Goal: Task Accomplishment & Management: Use online tool/utility

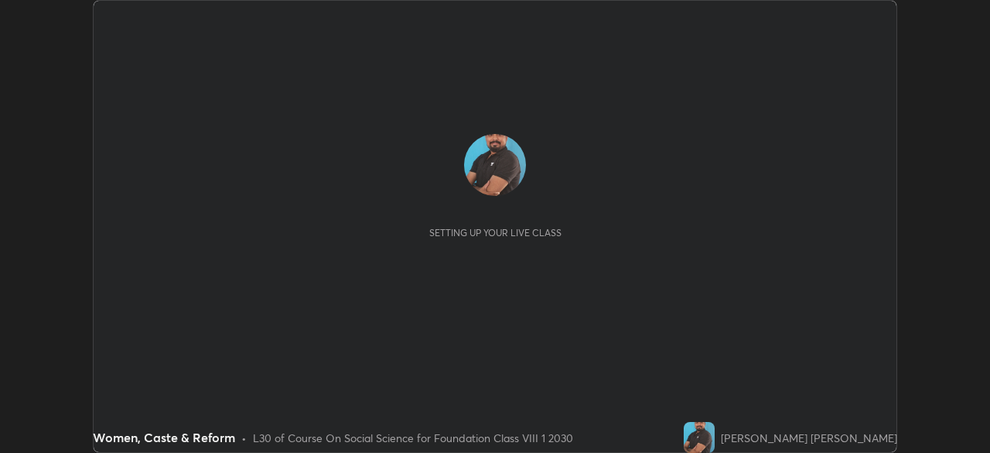
scroll to position [453, 989]
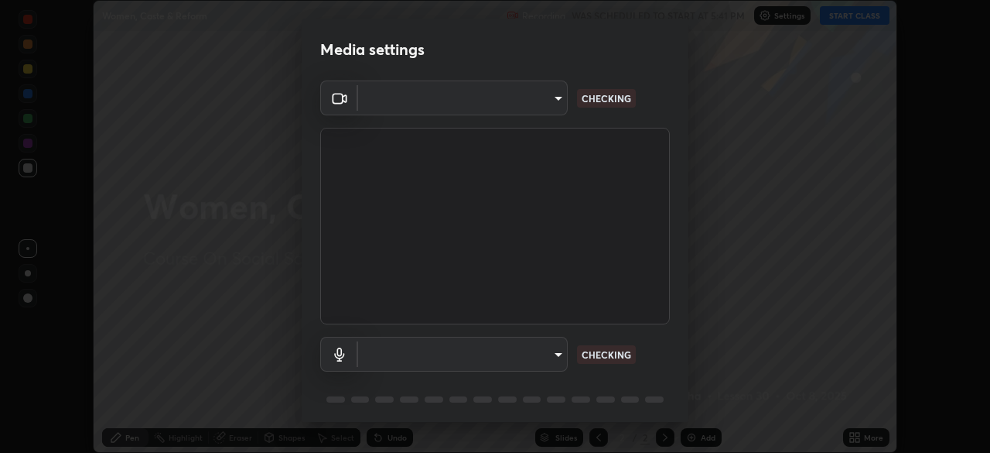
type input "f214d892c1ea21fc9911be358f21603cf7c671268a3f3fdd0c8c81d5790bf436"
type input "default"
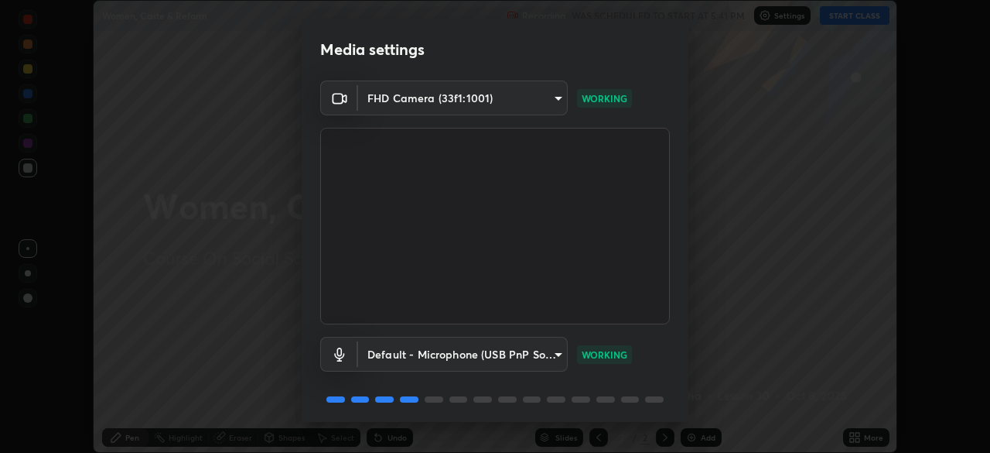
scroll to position [55, 0]
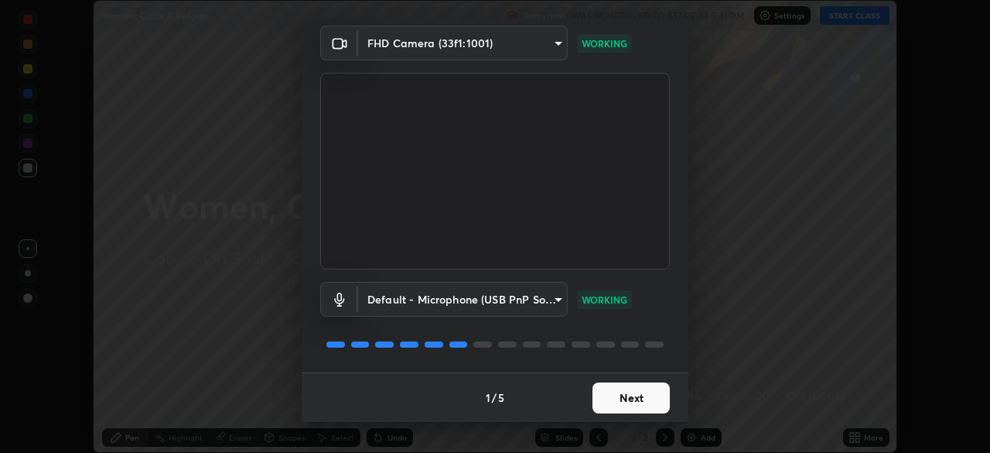
click at [599, 391] on button "Next" at bounding box center [631, 397] width 77 height 31
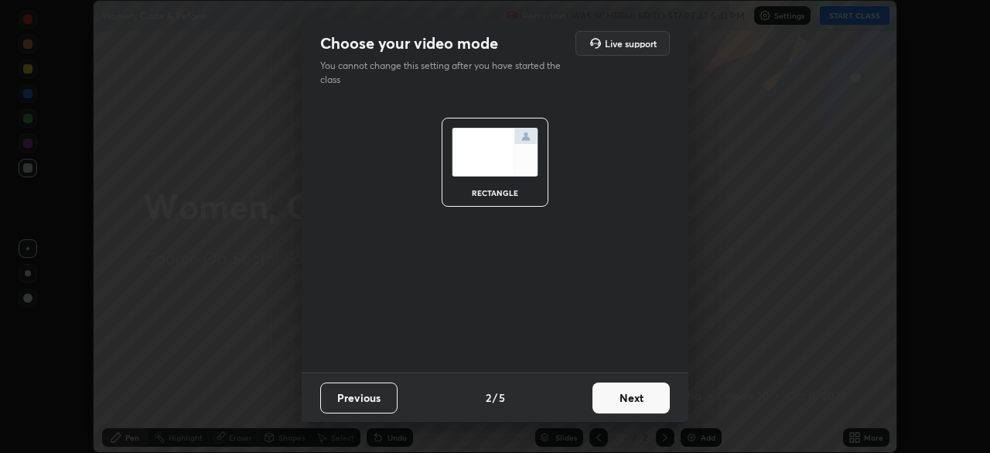
scroll to position [0, 0]
click at [615, 397] on button "Next" at bounding box center [631, 397] width 77 height 31
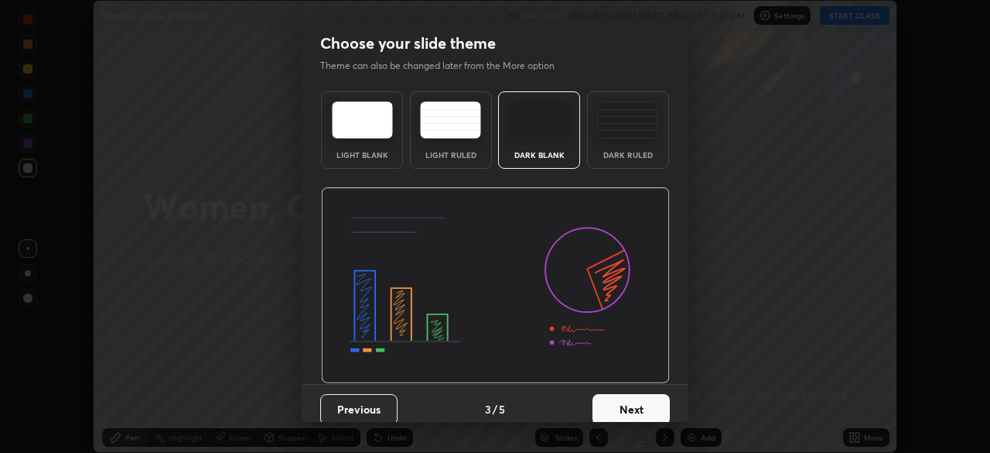
click at [603, 405] on button "Next" at bounding box center [631, 409] width 77 height 31
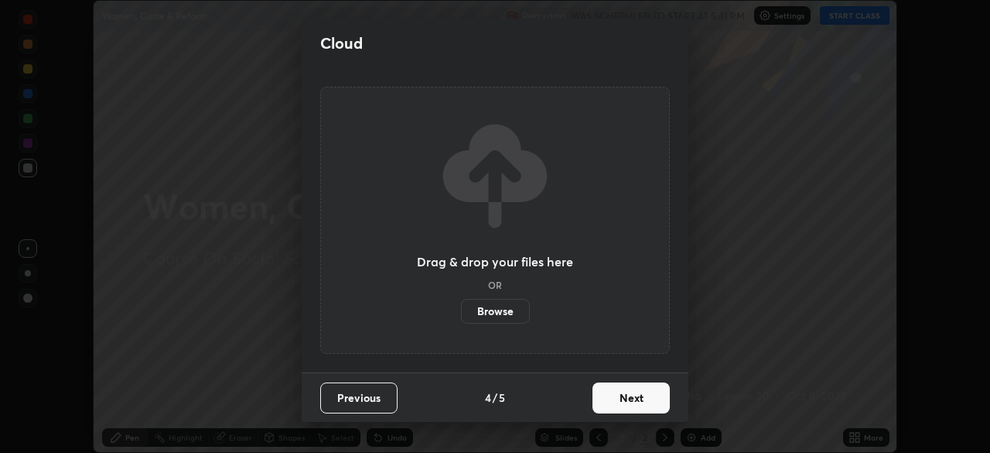
click at [596, 398] on button "Next" at bounding box center [631, 397] width 77 height 31
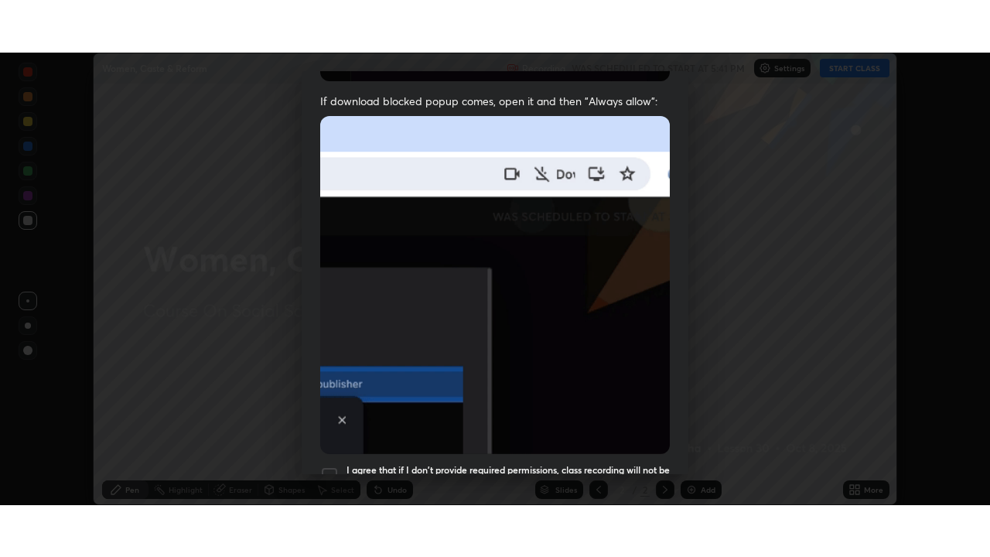
scroll to position [371, 0]
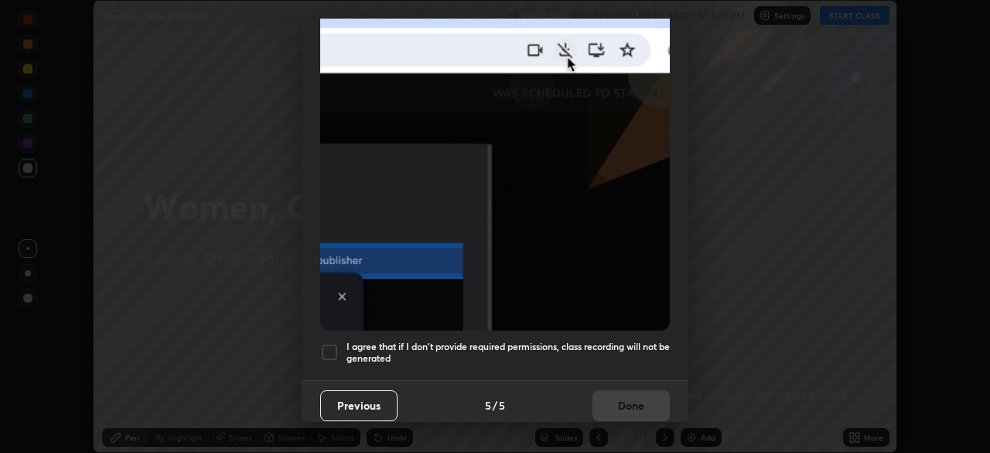
click at [332, 343] on div at bounding box center [329, 352] width 19 height 19
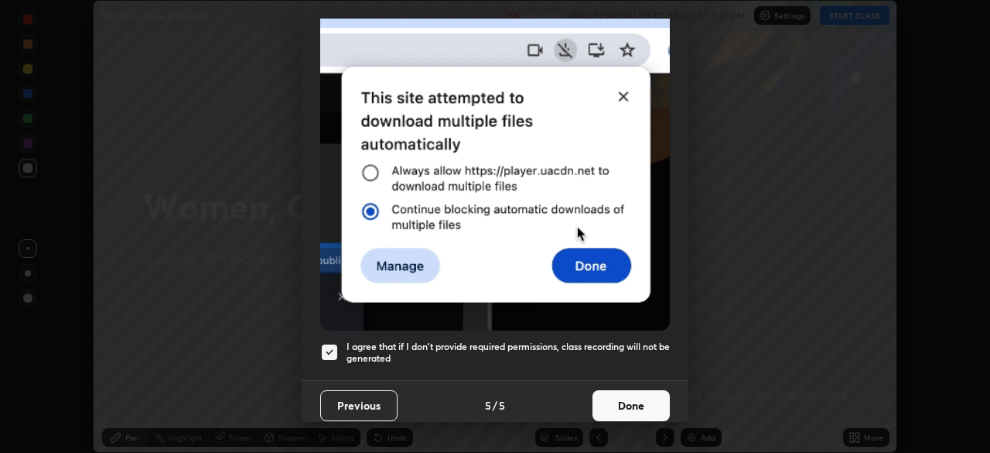
click at [606, 402] on button "Done" at bounding box center [631, 405] width 77 height 31
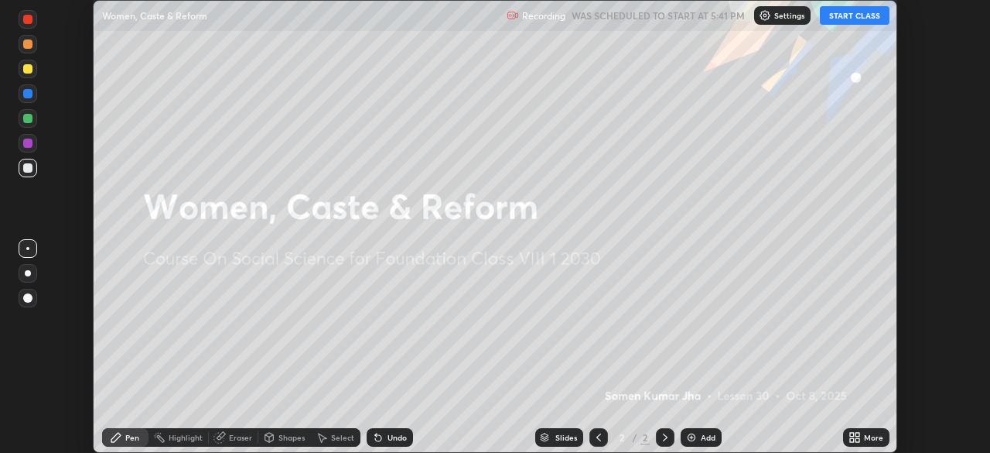
click at [852, 434] on icon at bounding box center [852, 434] width 4 height 4
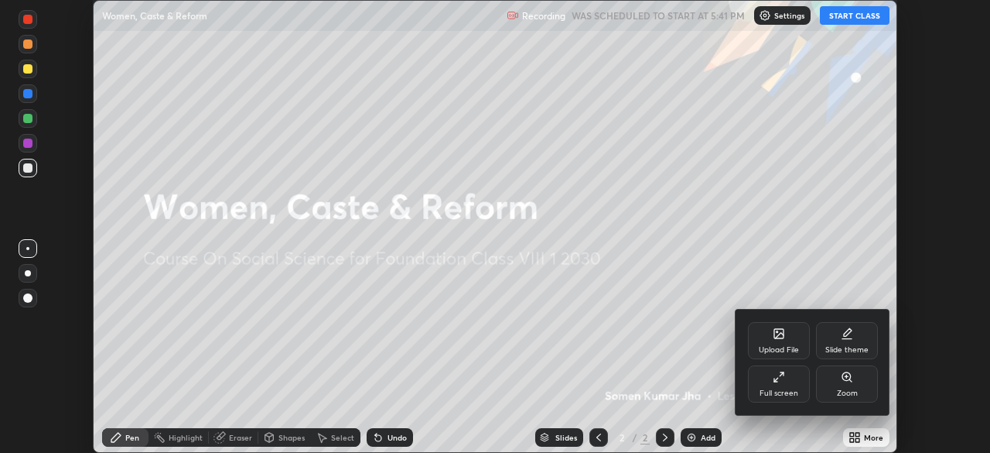
click at [774, 350] on div "Upload File" at bounding box center [779, 350] width 40 height 8
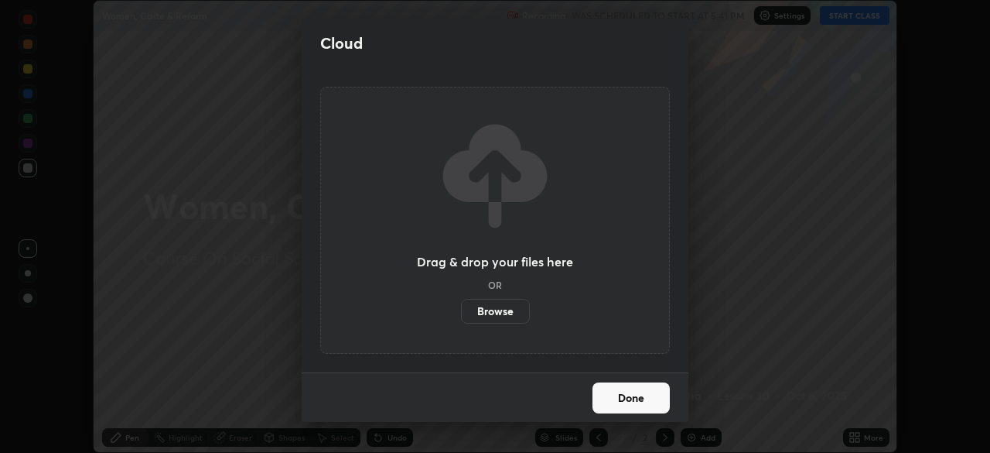
click at [514, 306] on label "Browse" at bounding box center [495, 311] width 69 height 25
click at [461, 306] on input "Browse" at bounding box center [461, 311] width 0 height 25
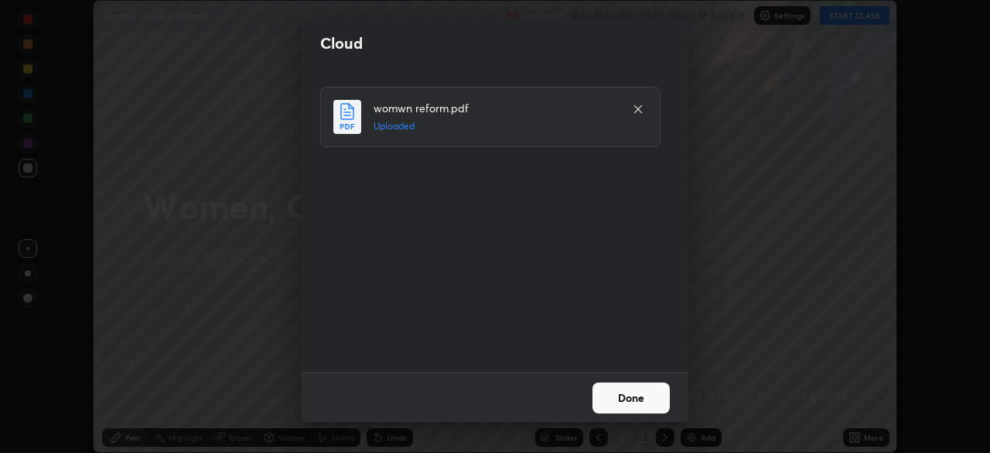
click at [627, 401] on button "Done" at bounding box center [631, 397] width 77 height 31
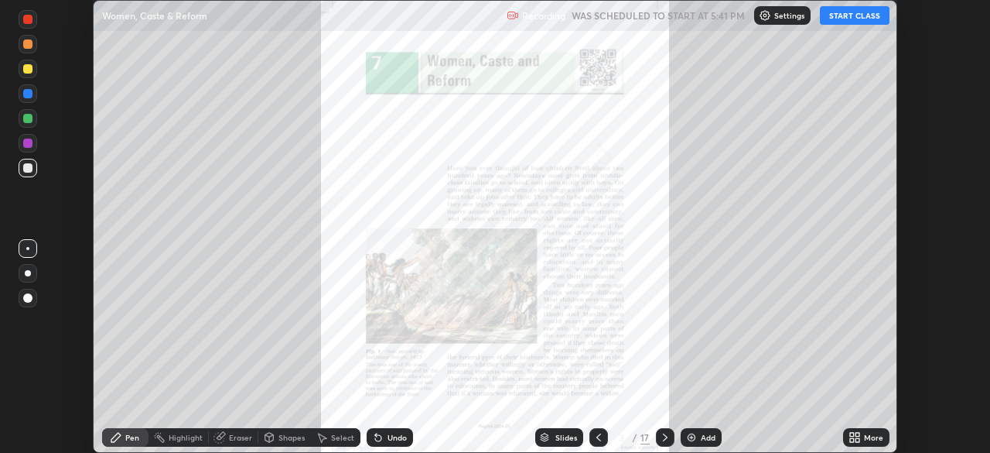
click at [849, 432] on icon at bounding box center [855, 437] width 12 height 12
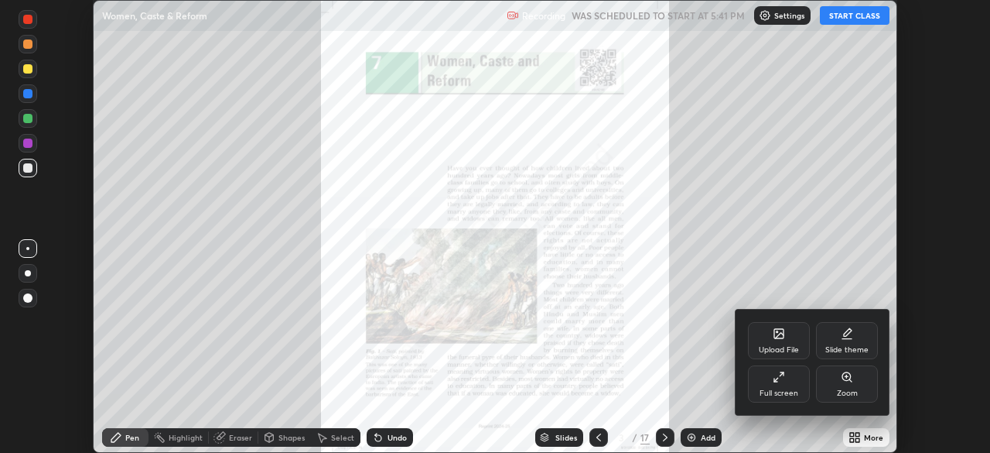
click at [788, 375] on div "Full screen" at bounding box center [779, 383] width 62 height 37
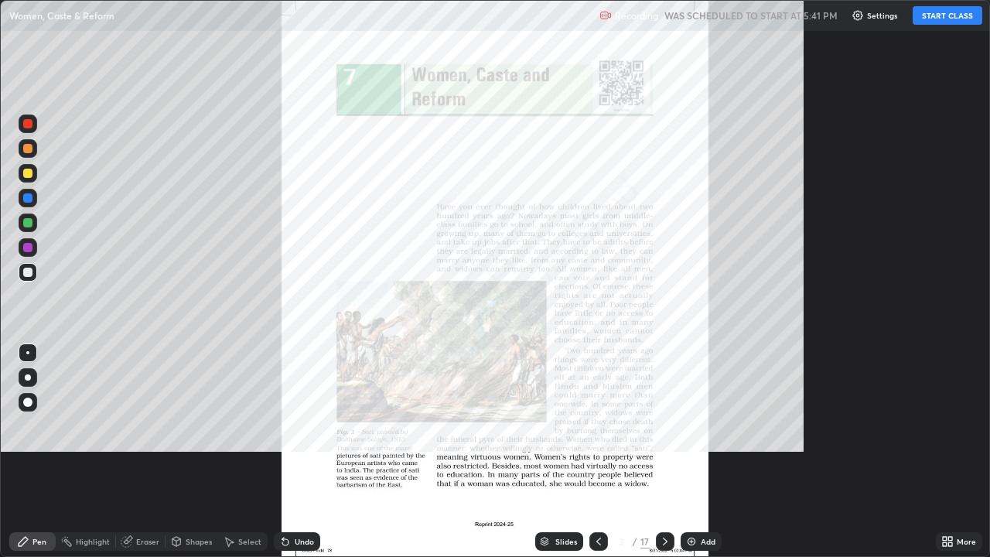
scroll to position [557, 990]
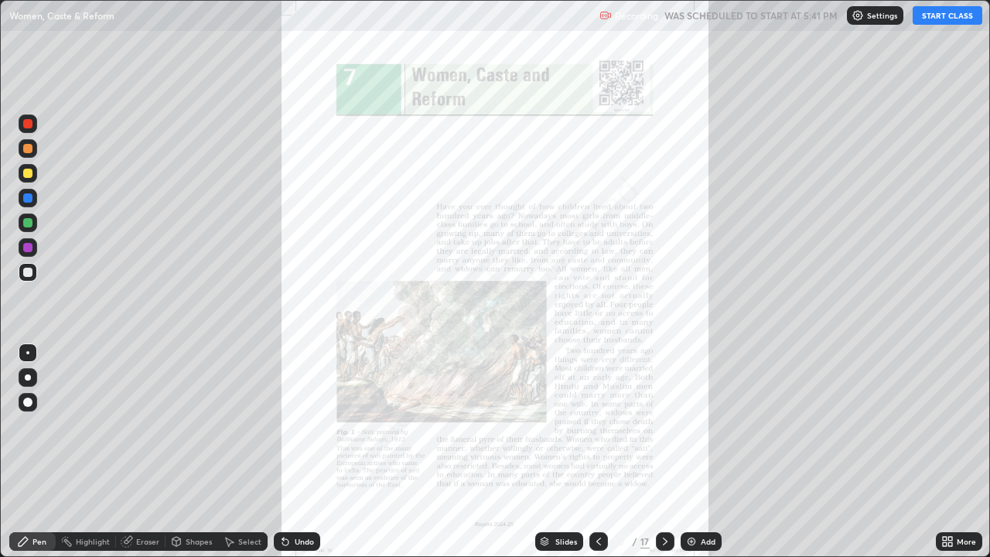
click at [948, 15] on button "START CLASS" at bounding box center [948, 15] width 70 height 19
click at [556, 452] on div "Slides" at bounding box center [566, 542] width 22 height 8
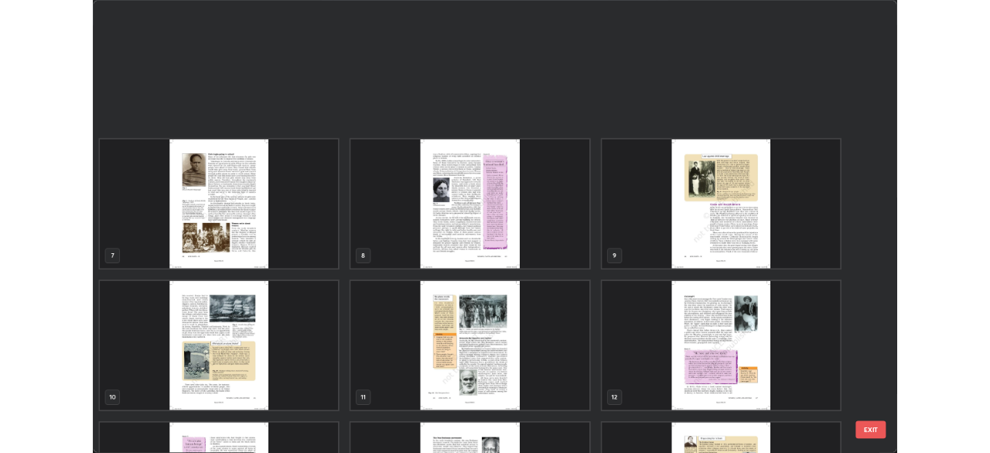
scroll to position [365, 0]
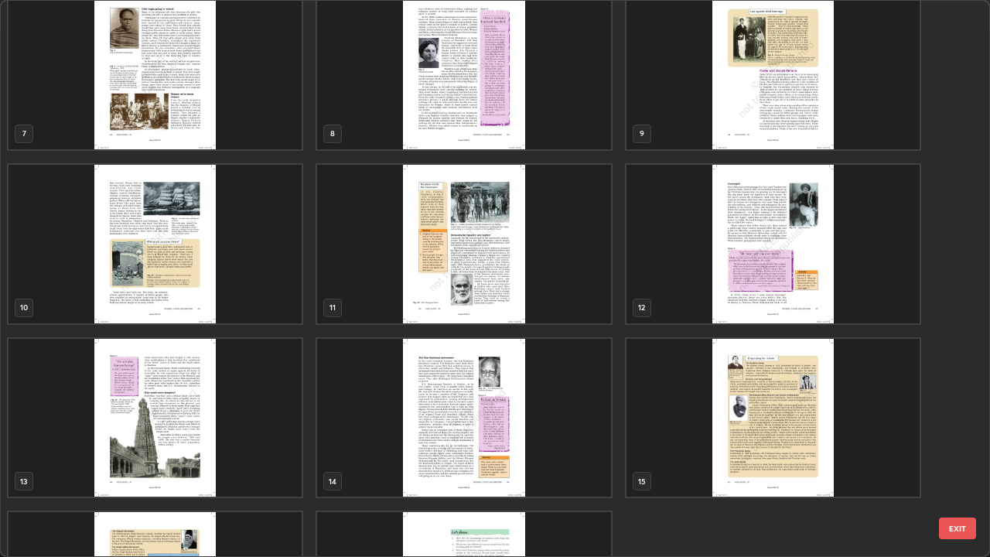
click at [398, 269] on img "grid" at bounding box center [463, 244] width 293 height 159
click at [395, 267] on img "grid" at bounding box center [463, 244] width 293 height 159
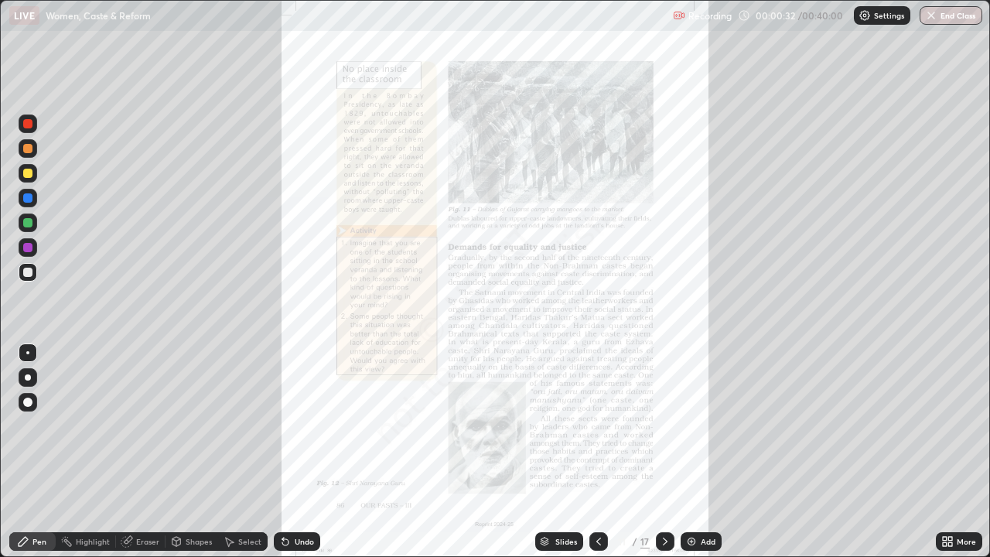
click at [664, 452] on icon at bounding box center [665, 541] width 12 height 12
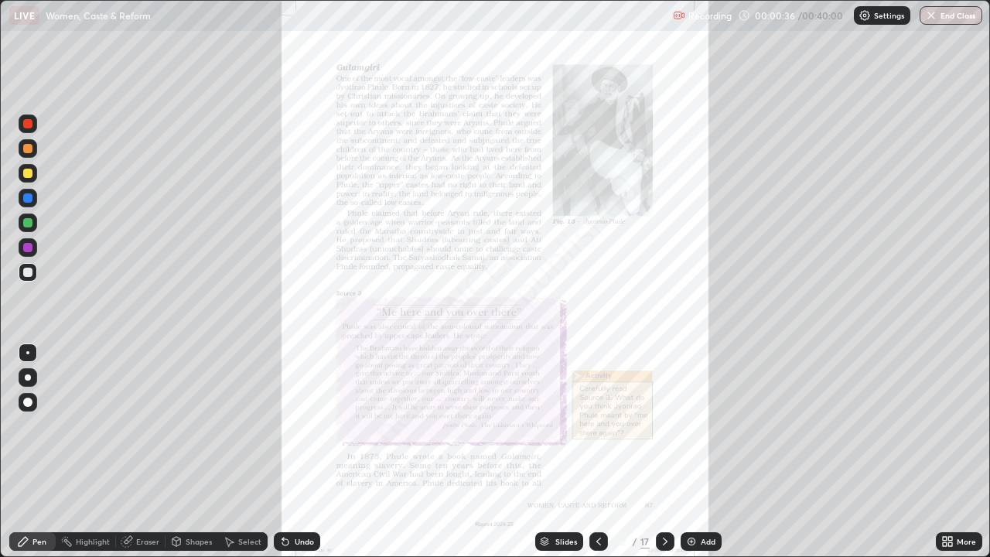
click at [664, 452] on icon at bounding box center [665, 541] width 12 height 12
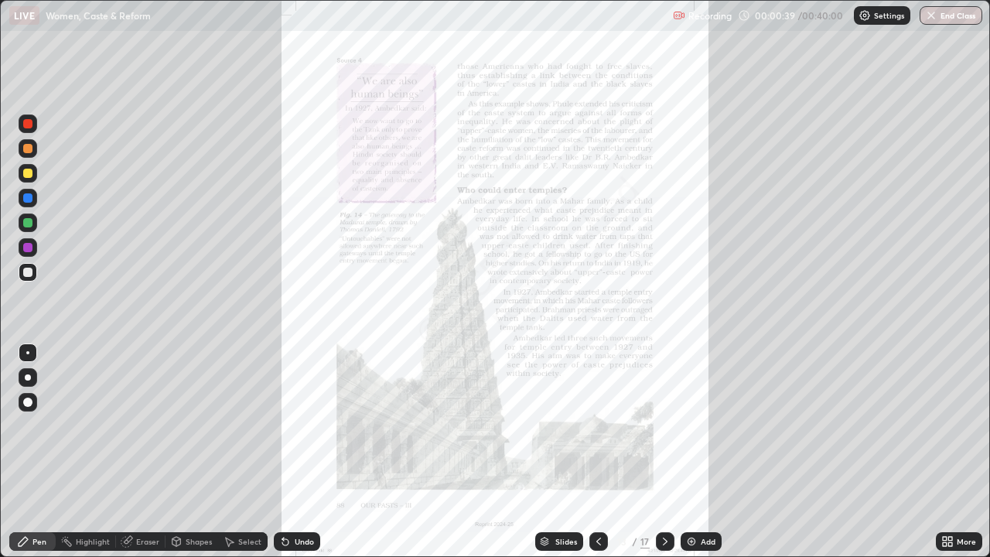
click at [950, 452] on icon at bounding box center [950, 544] width 4 height 4
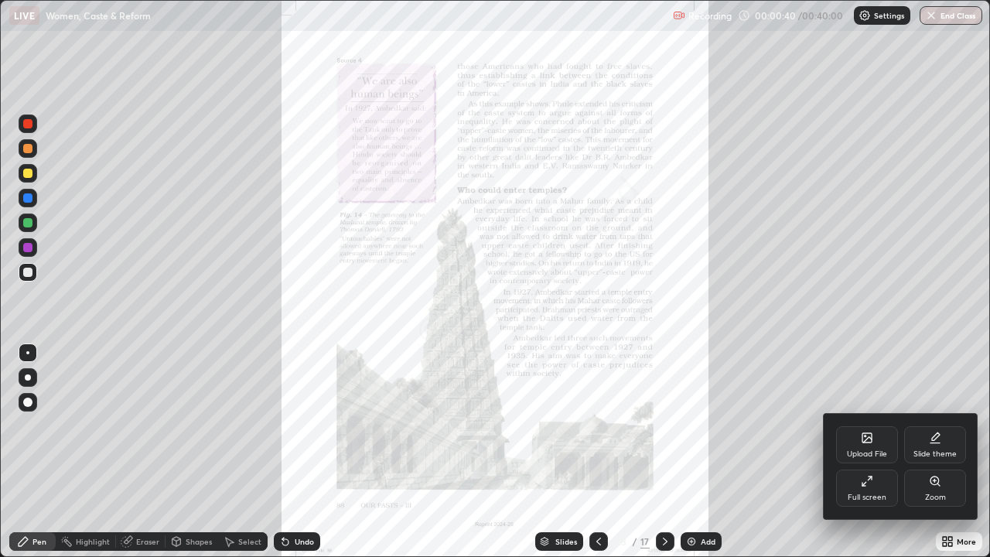
click at [938, 452] on icon at bounding box center [939, 484] width 2 height 2
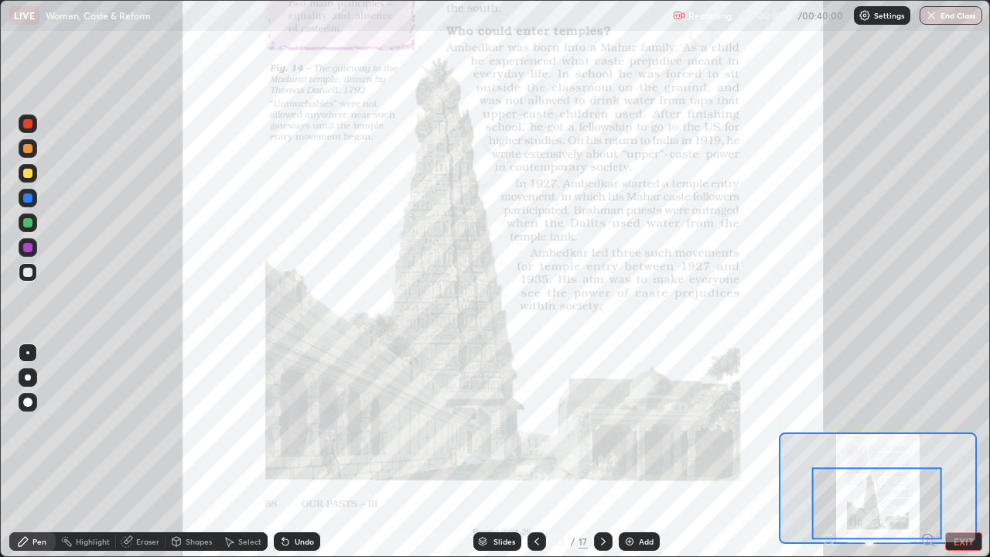
click at [29, 246] on div at bounding box center [27, 247] width 9 height 9
click at [295, 452] on div "Undo" at bounding box center [297, 541] width 46 height 19
click at [29, 271] on div at bounding box center [27, 272] width 9 height 9
click at [31, 223] on div at bounding box center [27, 222] width 9 height 9
click at [600, 452] on icon at bounding box center [603, 541] width 12 height 12
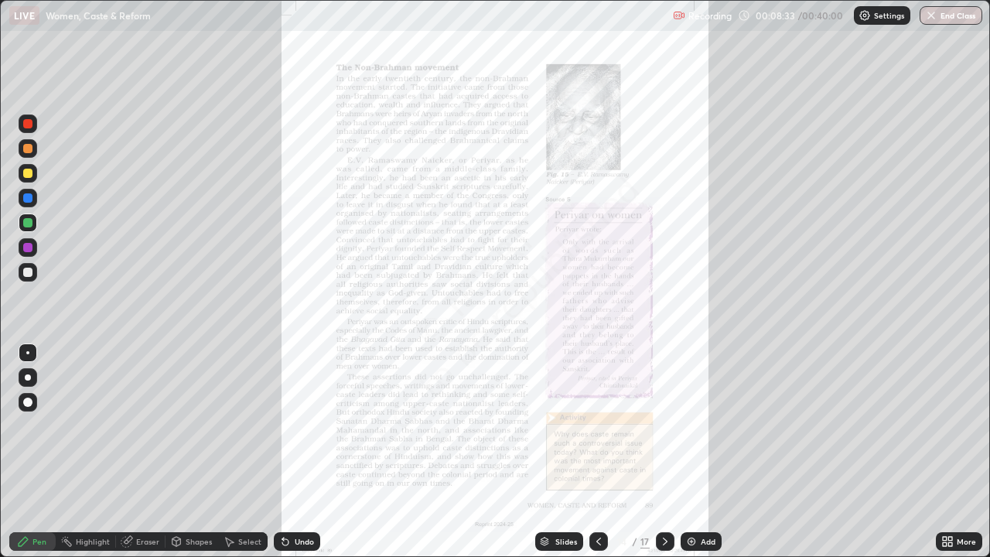
click at [944, 452] on icon at bounding box center [945, 539] width 4 height 4
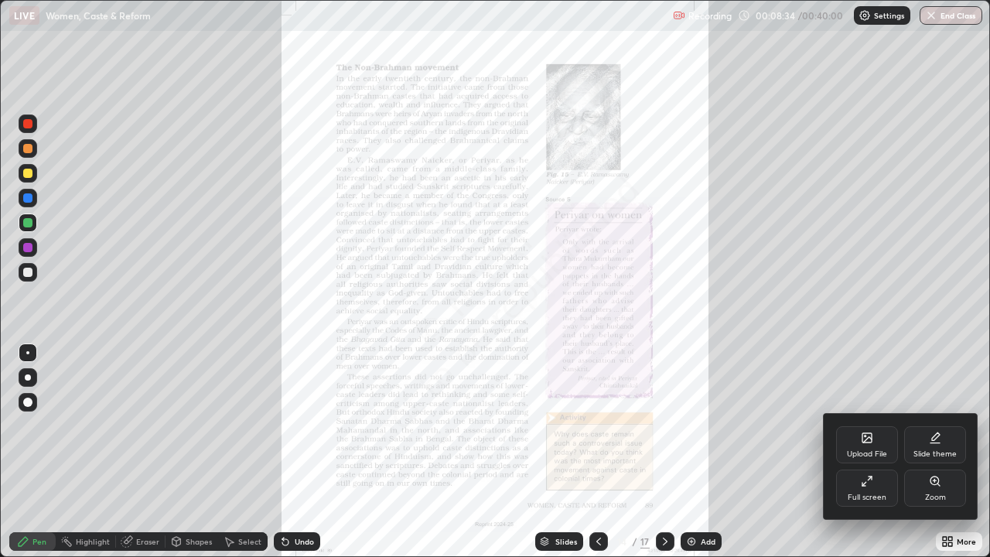
click at [930, 452] on div "Zoom" at bounding box center [935, 488] width 62 height 37
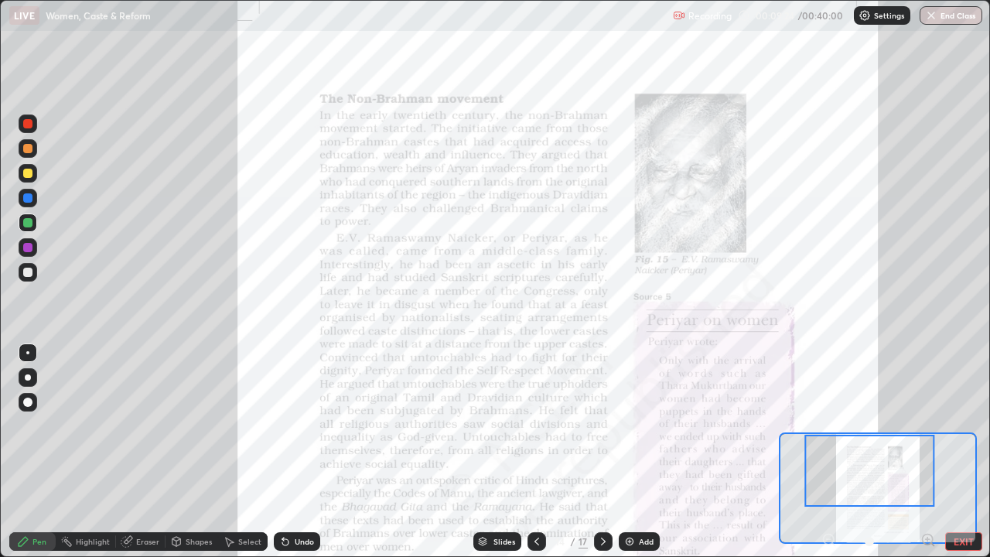
click at [23, 173] on div at bounding box center [27, 173] width 9 height 9
click at [30, 274] on div at bounding box center [27, 272] width 9 height 9
click at [30, 225] on div at bounding box center [27, 222] width 9 height 9
click at [26, 248] on div at bounding box center [27, 247] width 9 height 9
click at [283, 452] on icon at bounding box center [285, 542] width 6 height 6
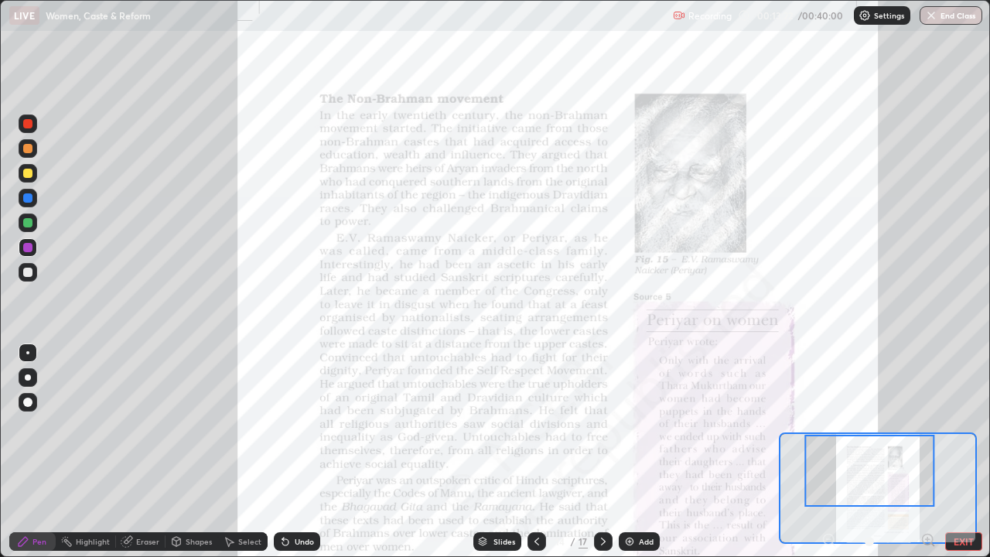
click at [29, 224] on div at bounding box center [27, 222] width 9 height 9
click at [27, 251] on div at bounding box center [27, 247] width 9 height 9
click at [29, 223] on div at bounding box center [27, 222] width 9 height 9
click at [27, 255] on div at bounding box center [28, 247] width 19 height 19
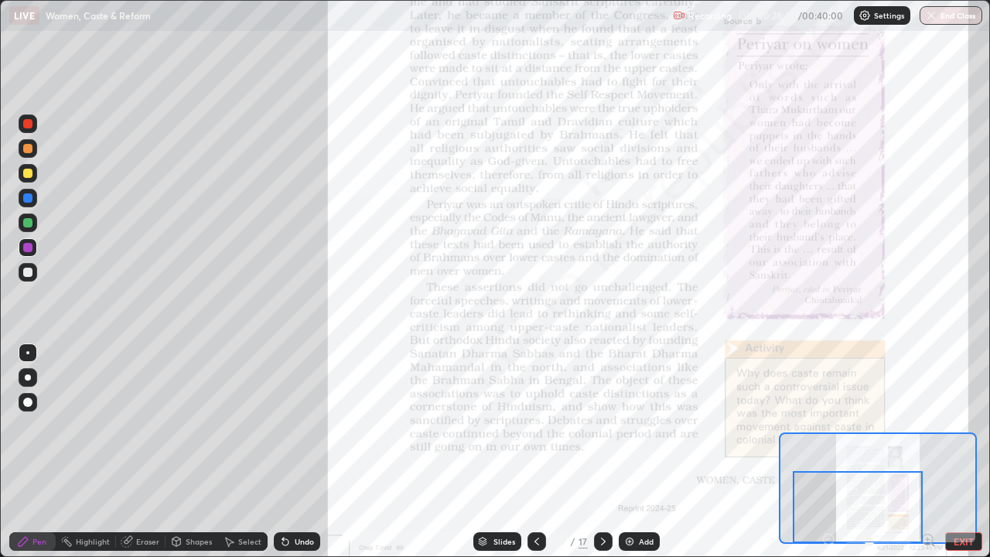
click at [600, 452] on icon at bounding box center [603, 541] width 12 height 12
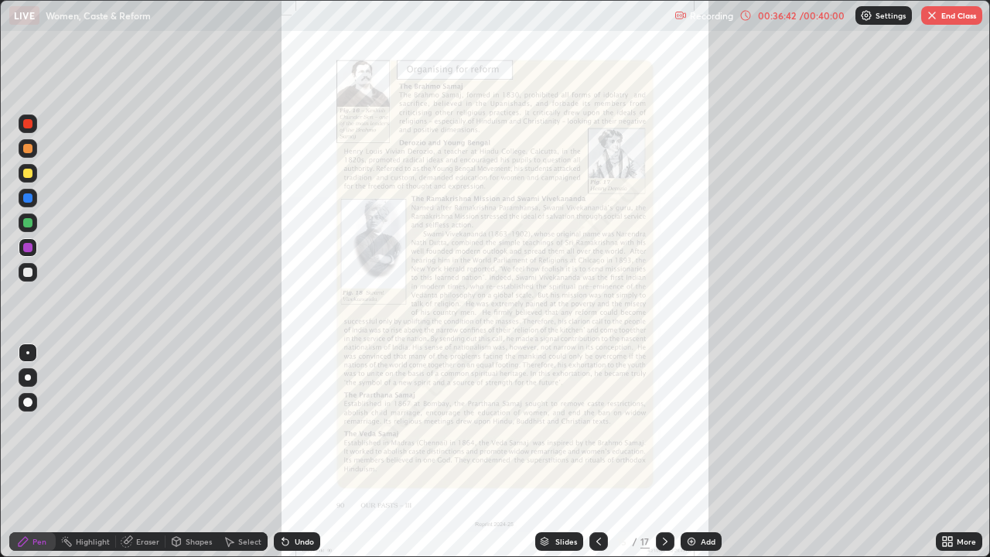
click at [665, 452] on icon at bounding box center [665, 542] width 5 height 8
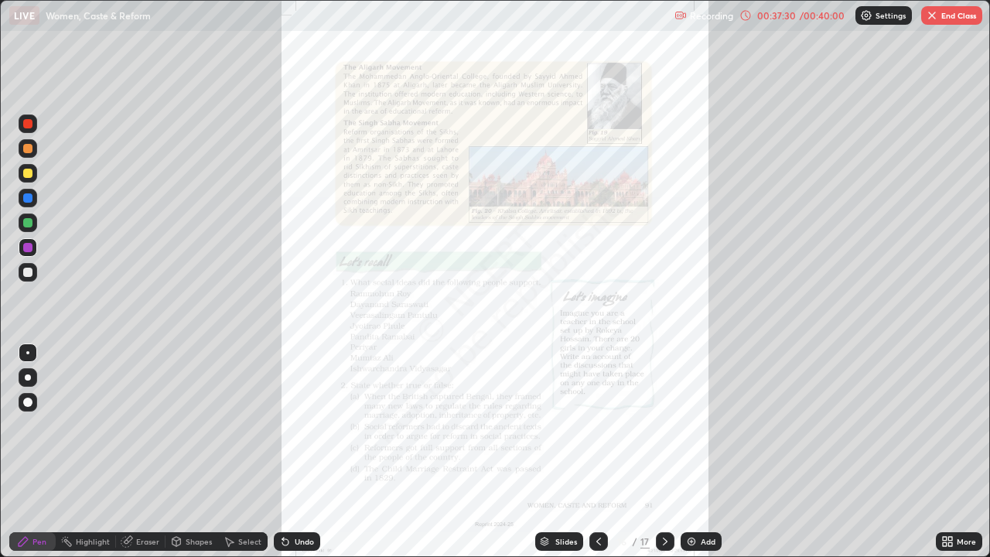
click at [302, 452] on div "Undo" at bounding box center [304, 542] width 19 height 8
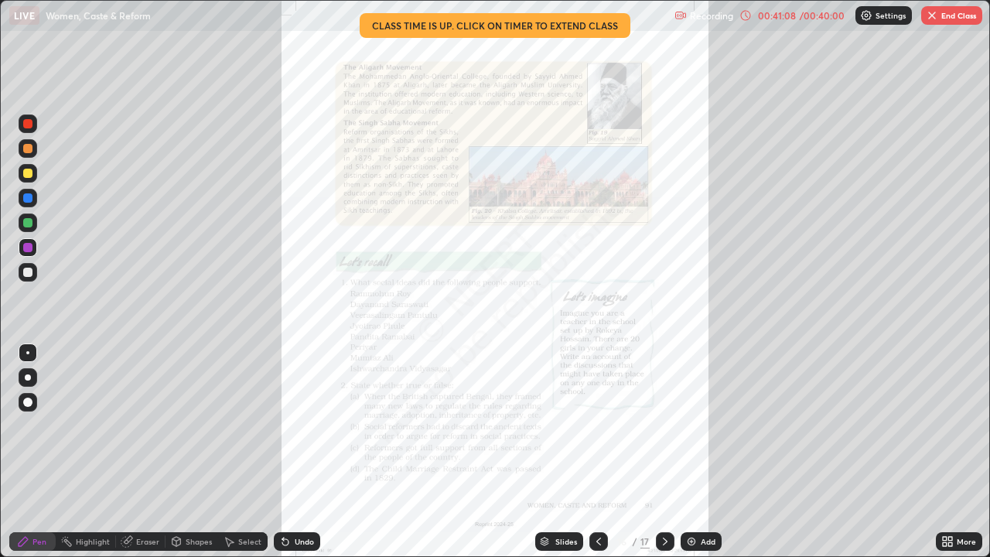
click at [945, 17] on button "End Class" at bounding box center [951, 15] width 61 height 19
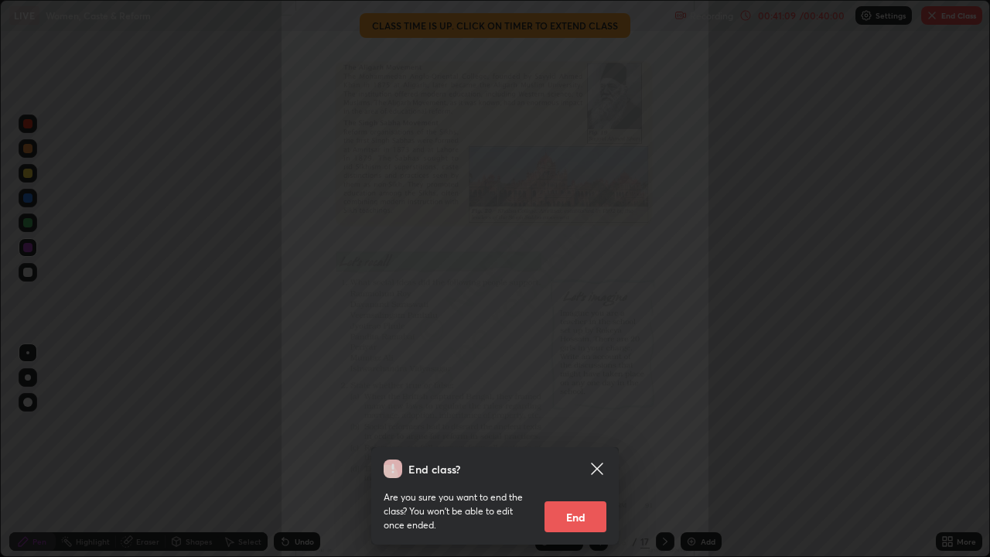
click at [592, 452] on button "End" at bounding box center [576, 516] width 62 height 31
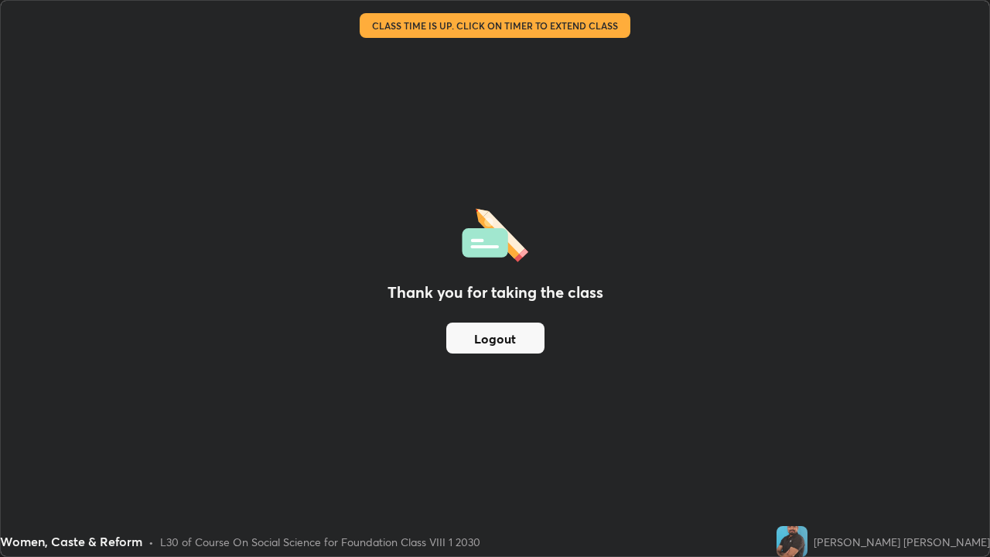
click at [410, 240] on div "Thank you for taking the class Logout" at bounding box center [495, 278] width 989 height 555
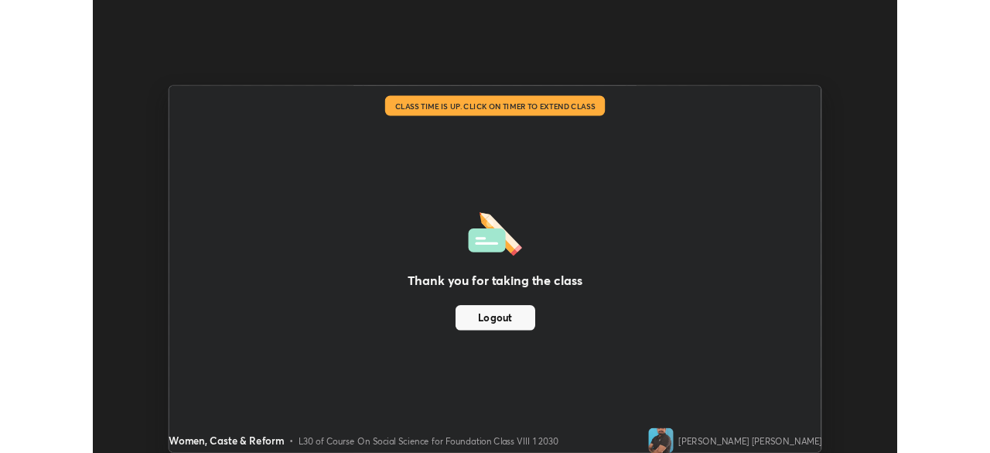
scroll to position [76907, 76369]
